Goal: Transaction & Acquisition: Obtain resource

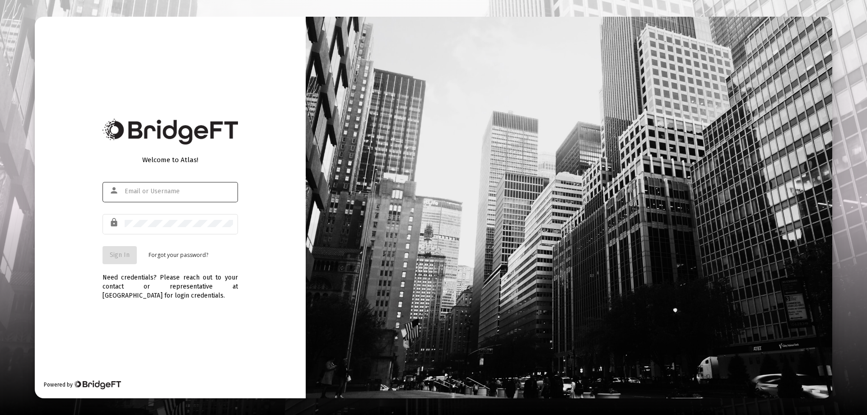
type input "[EMAIL_ADDRESS][DOMAIN_NAME]"
click at [116, 256] on span "Sign In" at bounding box center [120, 255] width 20 height 8
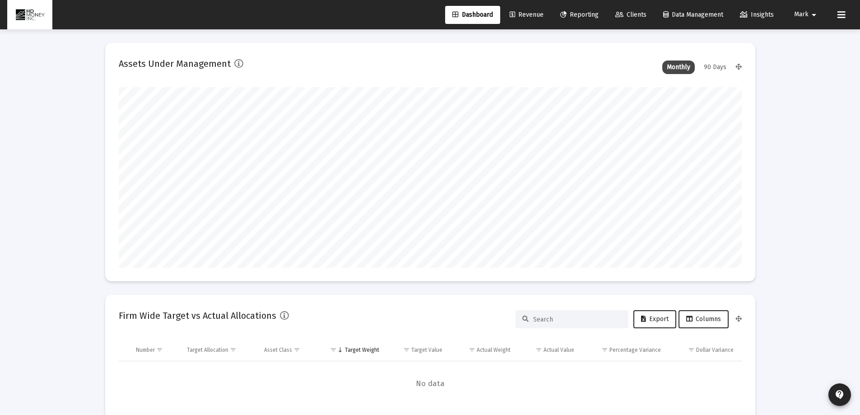
scroll to position [181, 623]
type input "[DATE]"
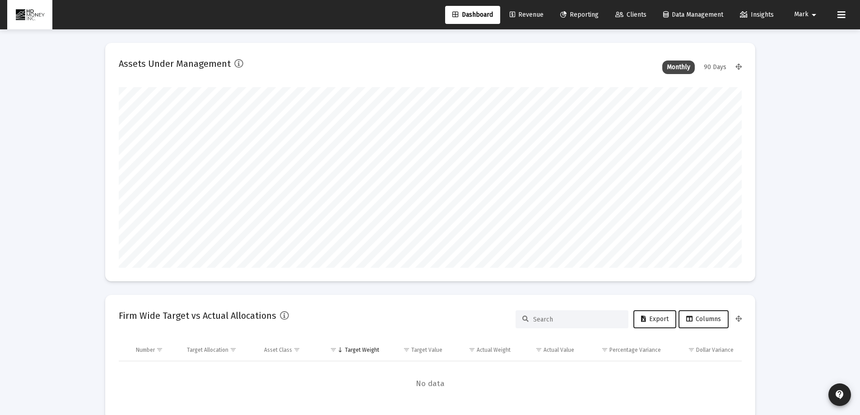
click at [580, 18] on span "Reporting" at bounding box center [579, 15] width 38 height 8
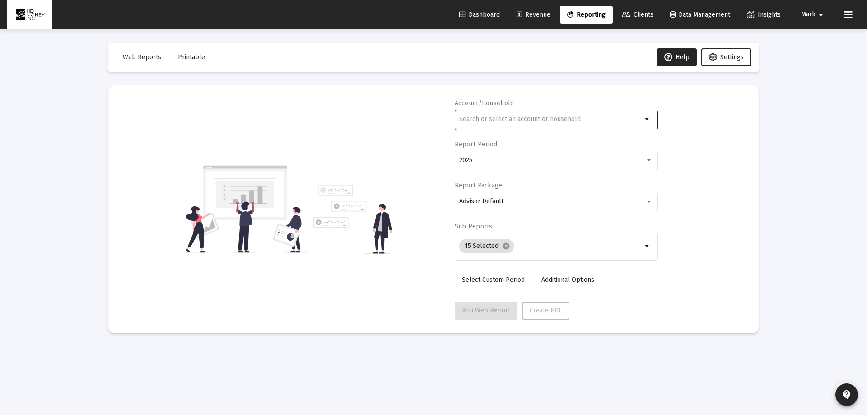
click at [552, 123] on div at bounding box center [550, 119] width 183 height 22
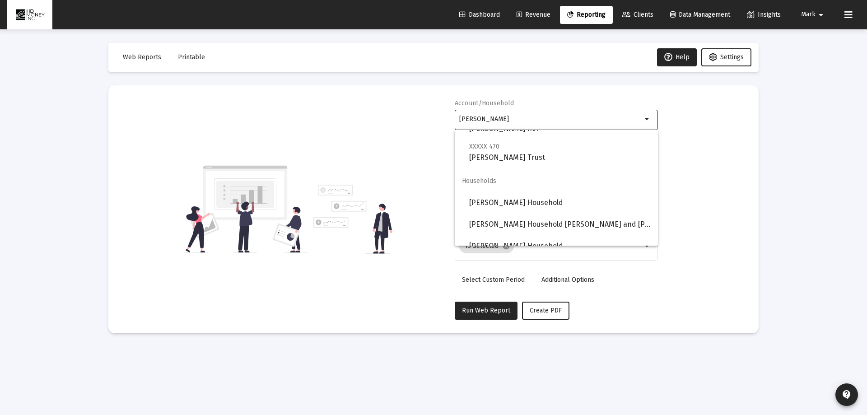
scroll to position [282, 0]
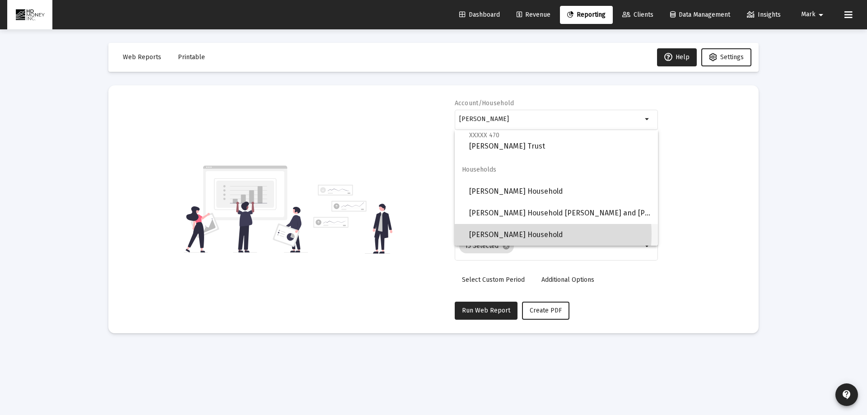
click at [514, 234] on span "[PERSON_NAME] Household" at bounding box center [559, 235] width 181 height 22
type input "[PERSON_NAME] Household"
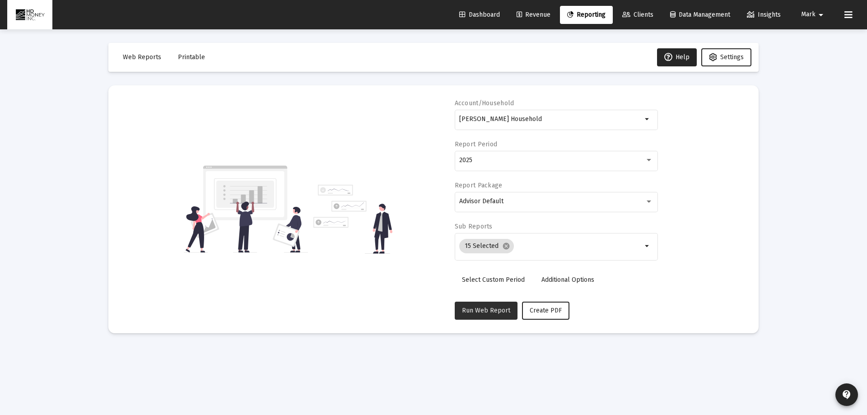
click at [497, 309] on span "Run Web Report" at bounding box center [486, 310] width 48 height 8
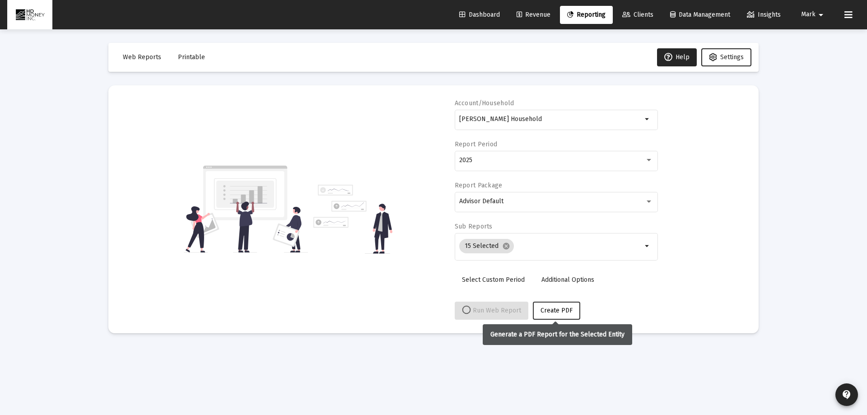
click at [553, 310] on span "Create PDF" at bounding box center [556, 310] width 32 height 8
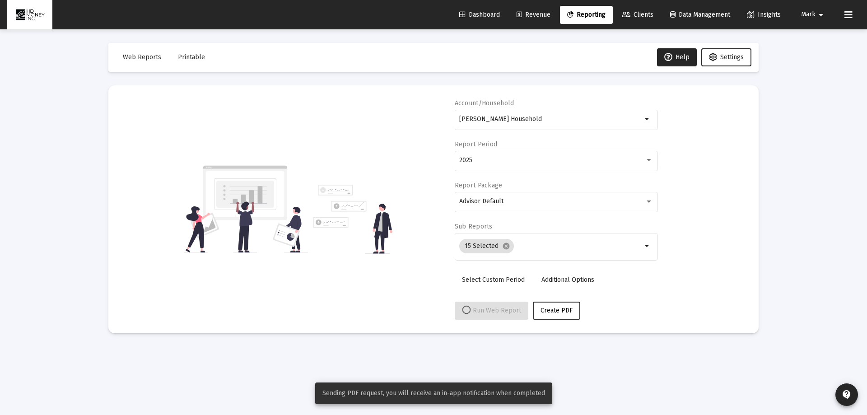
select select "View all"
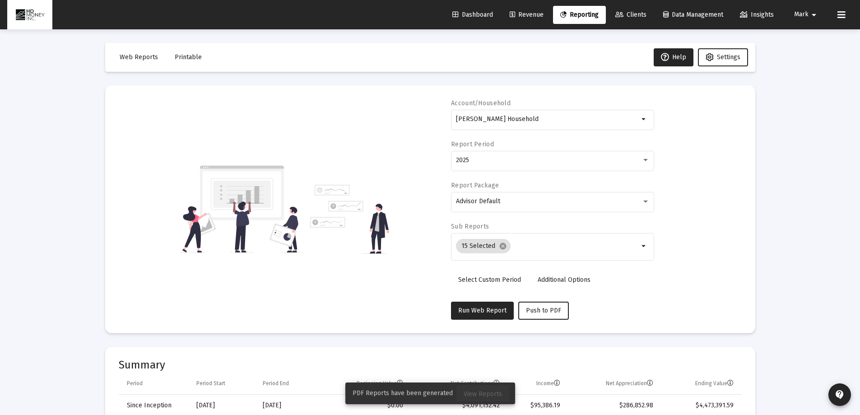
click at [486, 393] on span "View Reports" at bounding box center [483, 394] width 38 height 8
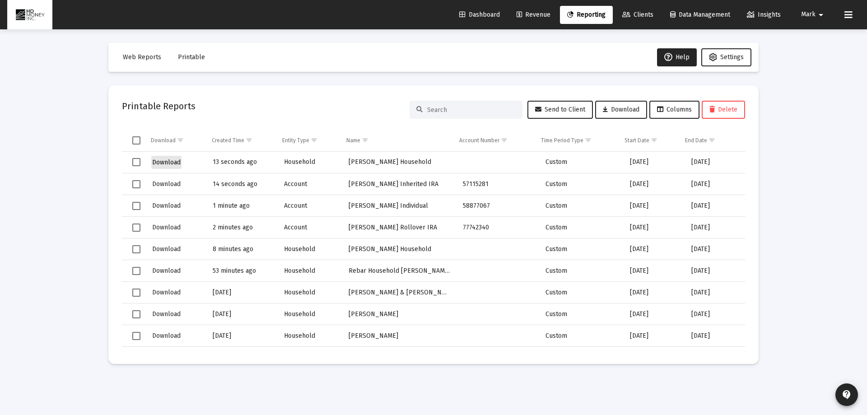
click at [171, 160] on span "Download" at bounding box center [166, 162] width 28 height 8
